Goal: Task Accomplishment & Management: Manage account settings

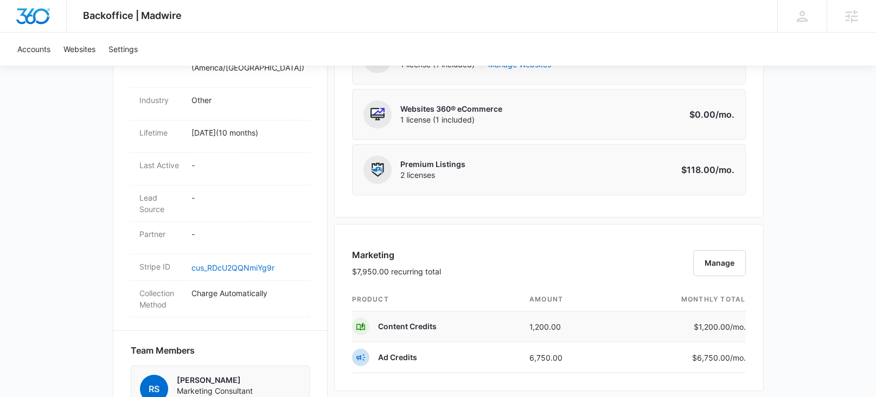
scroll to position [653, 0]
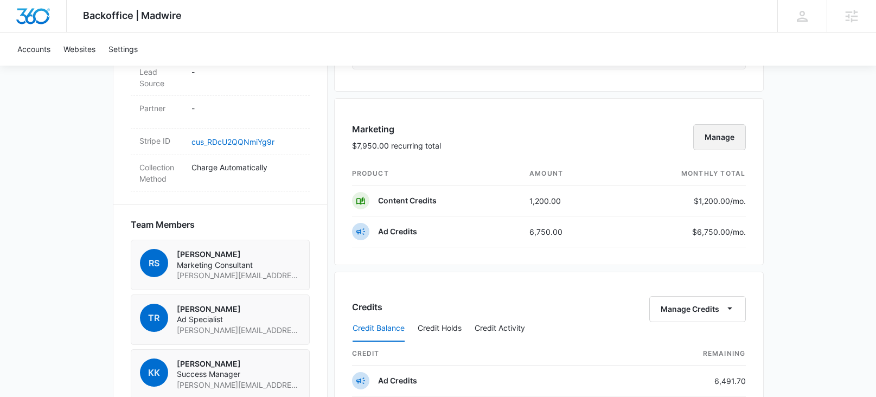
click at [730, 137] on button "Manage" at bounding box center [719, 137] width 53 height 26
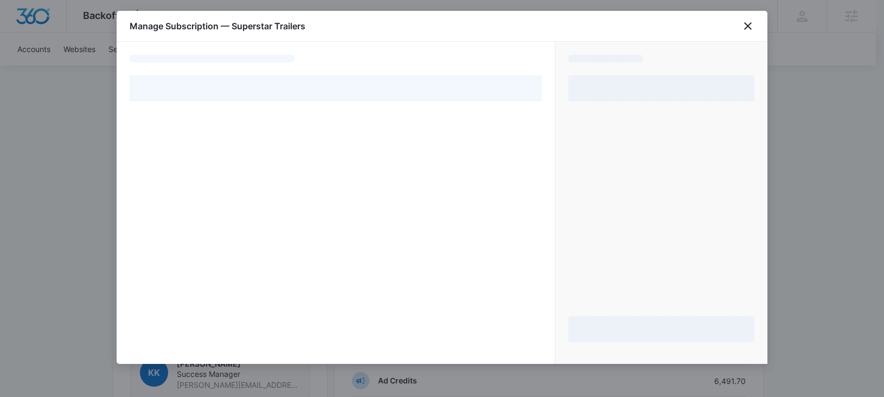
select select "pm_1QhYpMA4n8RTgNjUMniY7QpR"
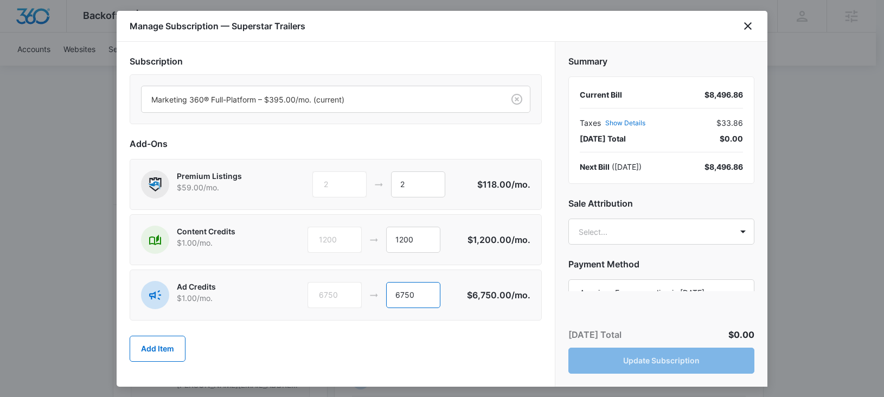
drag, startPoint x: 422, startPoint y: 298, endPoint x: 377, endPoint y: 282, distance: 47.7
click at [373, 294] on div "6750 6750" at bounding box center [388, 295] width 160 height 26
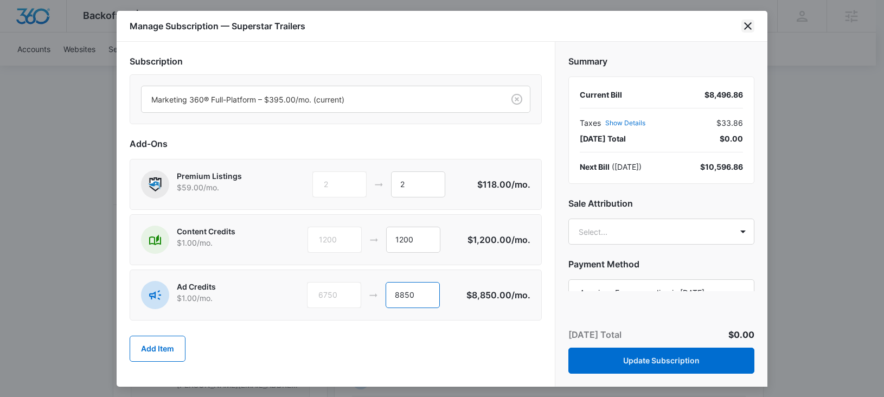
type input "8850"
click at [749, 22] on icon "close" at bounding box center [748, 26] width 13 height 13
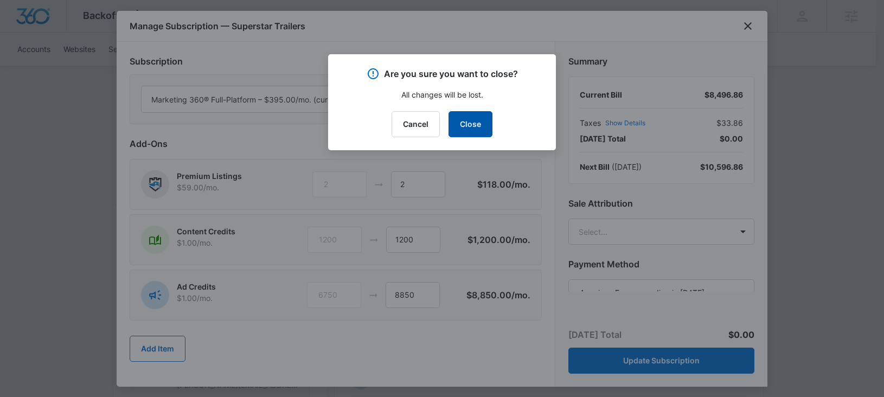
click at [490, 125] on button "Close" at bounding box center [471, 124] width 44 height 26
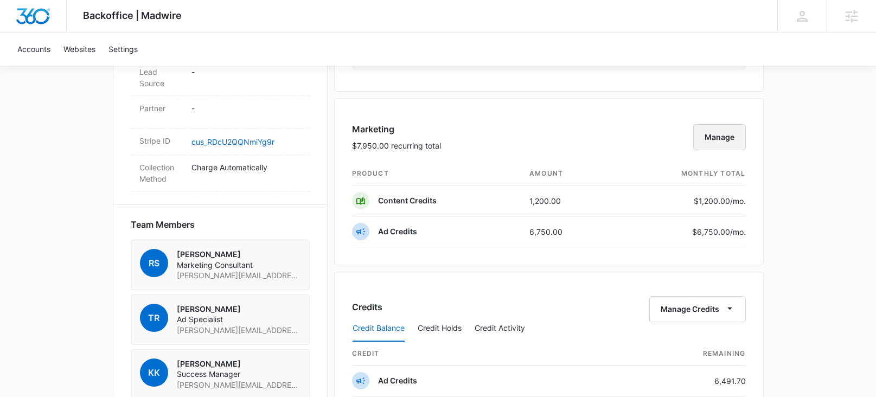
click at [712, 133] on button "Manage" at bounding box center [719, 137] width 53 height 26
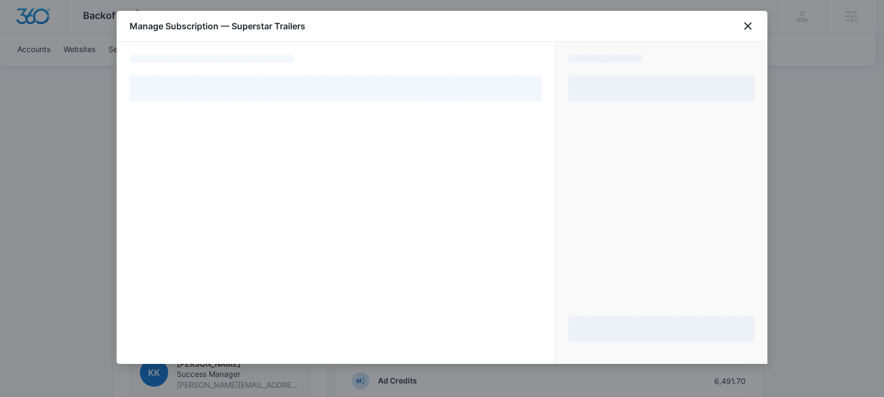
select select "pm_1QhYpMA4n8RTgNjUMniY7QpR"
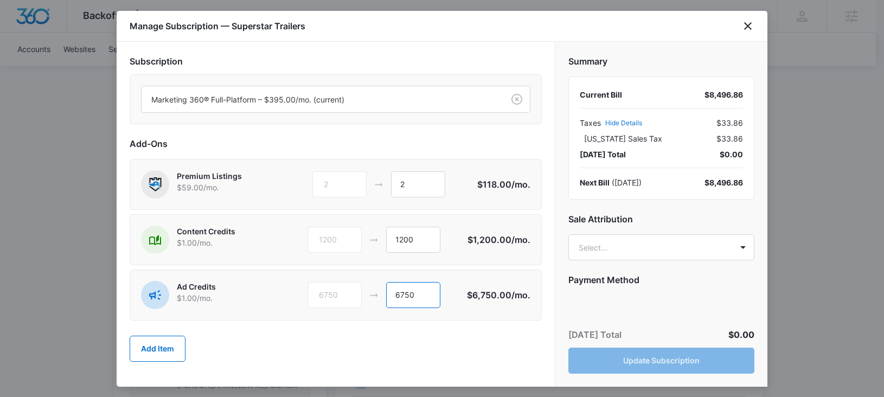
drag, startPoint x: 425, startPoint y: 294, endPoint x: 366, endPoint y: 292, distance: 59.7
click at [364, 292] on div "6750 6750" at bounding box center [388, 295] width 160 height 26
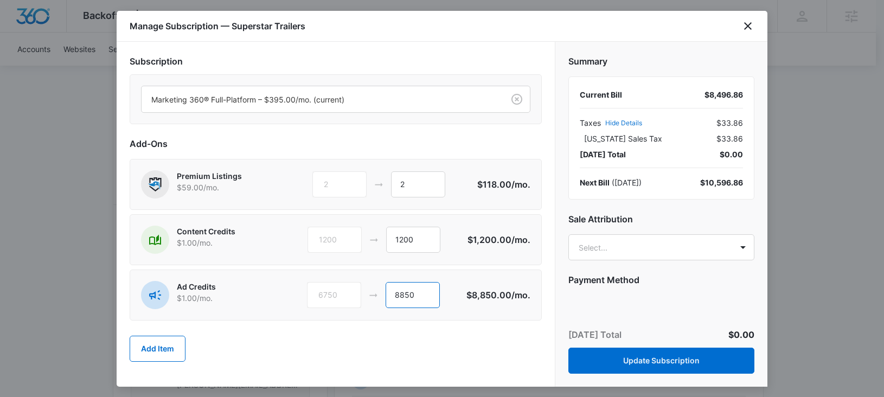
type input "8850"
click at [341, 375] on div "Subscription Marketing 360® Full-Platform – $395.00/mo. (current) Add-Ons Premi…" at bounding box center [336, 214] width 438 height 345
click at [627, 252] on body "Backoffice | Madwire Apps Settings [PERSON_NAME] Knoop [EMAIL_ADDRESS][PERSON_N…" at bounding box center [442, 124] width 884 height 1555
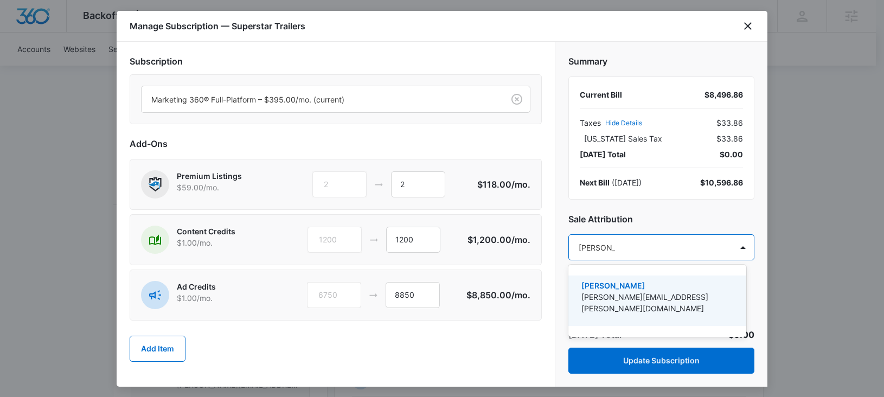
type input "[PERSON_NAME]"
click at [659, 283] on p "[PERSON_NAME]" at bounding box center [657, 285] width 150 height 11
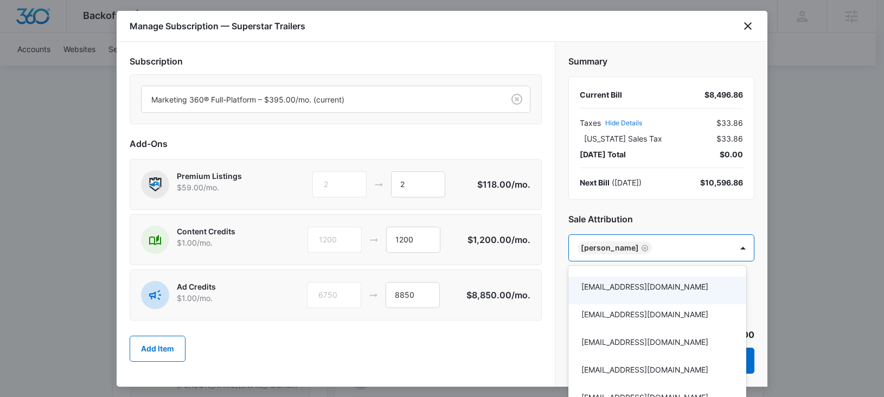
click at [701, 221] on div at bounding box center [442, 198] width 884 height 397
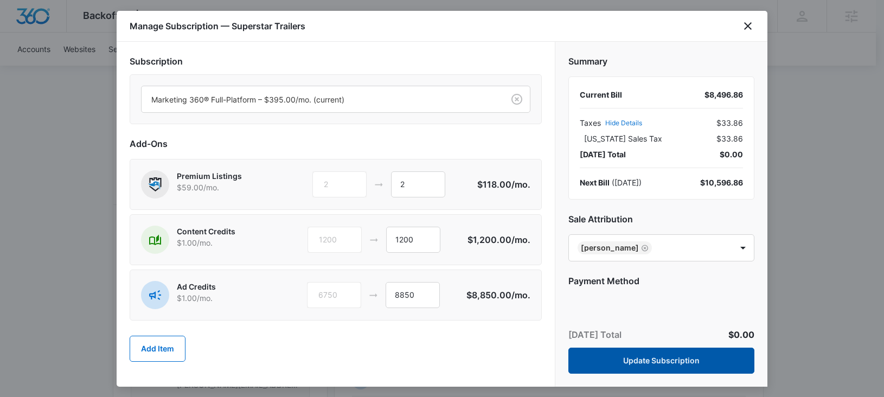
click at [688, 367] on button "Update Subscription" at bounding box center [662, 361] width 186 height 26
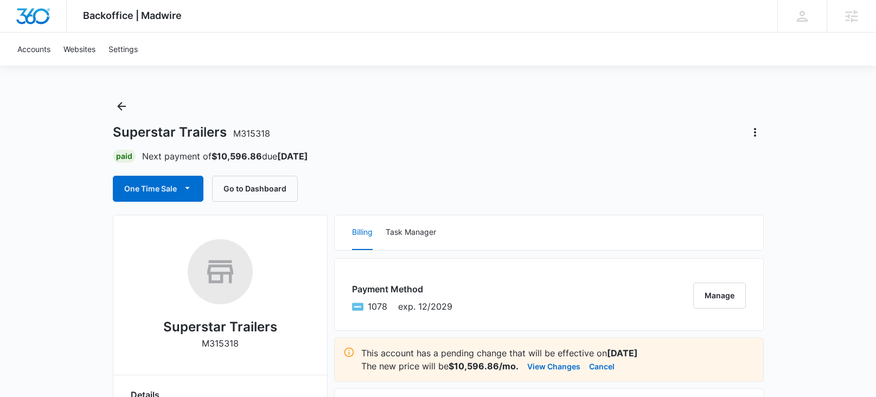
scroll to position [0, 0]
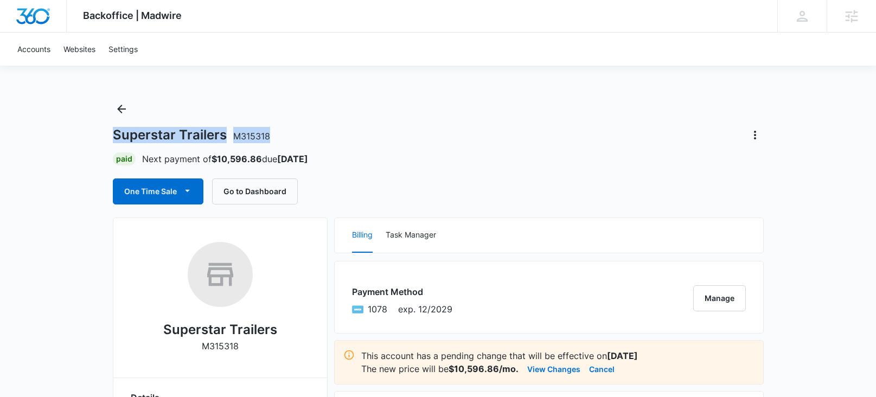
drag, startPoint x: 127, startPoint y: 136, endPoint x: 305, endPoint y: 137, distance: 178.0
click at [296, 142] on div "Superstar Trailers M315318" at bounding box center [438, 134] width 651 height 17
copy h1 "Superstar Trailers M315318"
drag, startPoint x: 401, startPoint y: 103, endPoint x: 402, endPoint y: 109, distance: 5.5
click at [402, 106] on div "Superstar Trailers M315318 Paid Next payment of $10,596.86 due [DATE] One Time …" at bounding box center [438, 152] width 651 height 104
